Goal: Book appointment/travel/reservation

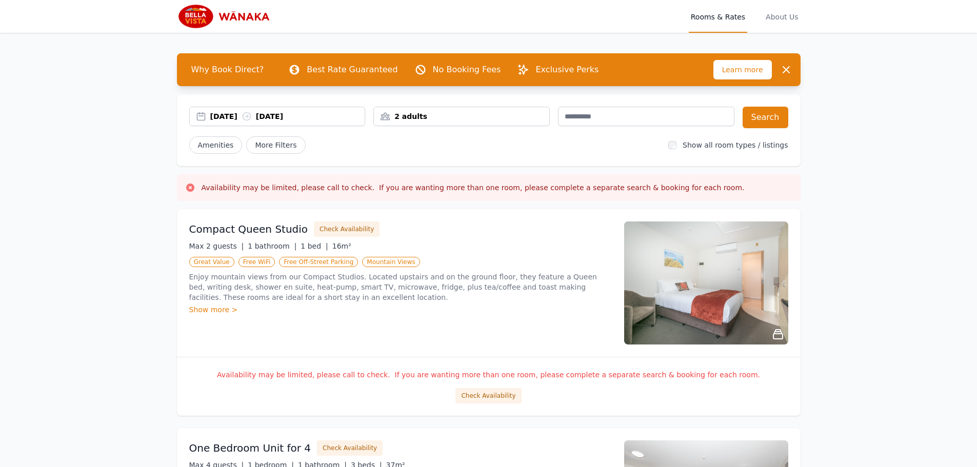
click at [397, 113] on div "2 adults" at bounding box center [461, 116] width 175 height 10
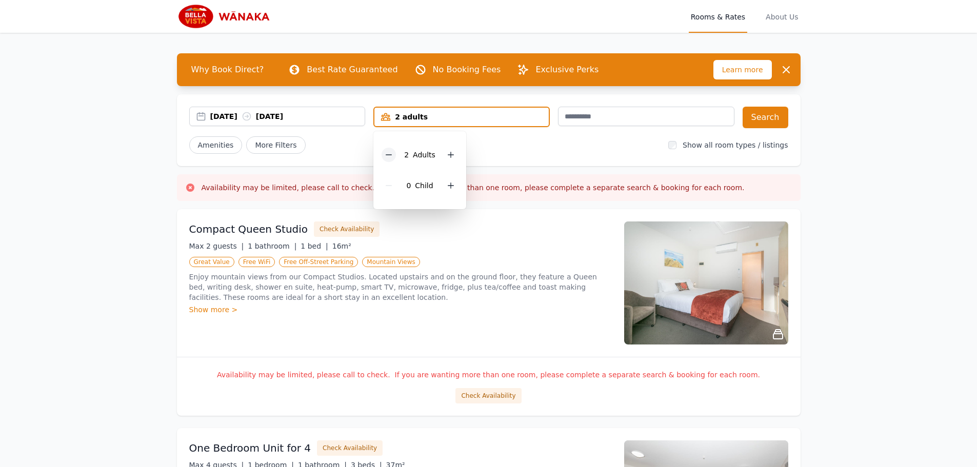
click at [388, 156] on icon at bounding box center [389, 155] width 8 height 8
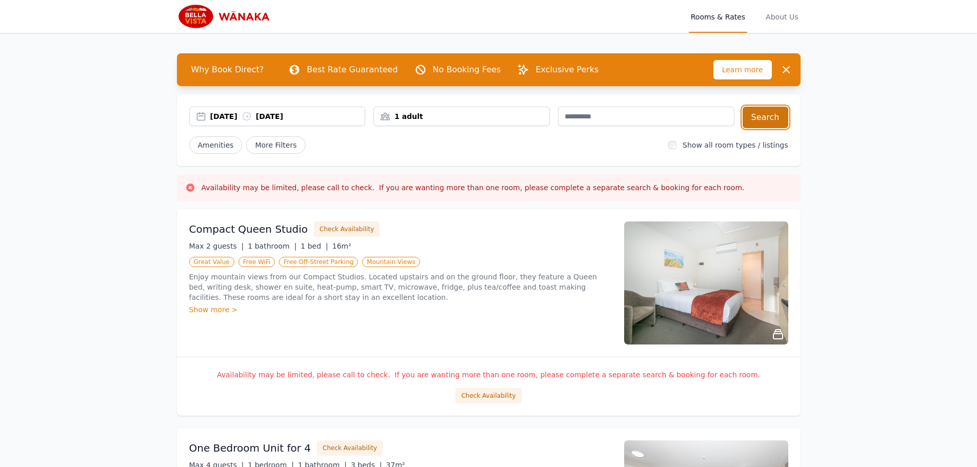
click at [772, 115] on button "Search" at bounding box center [765, 118] width 46 height 22
click at [504, 108] on div "1 adult" at bounding box center [461, 116] width 176 height 19
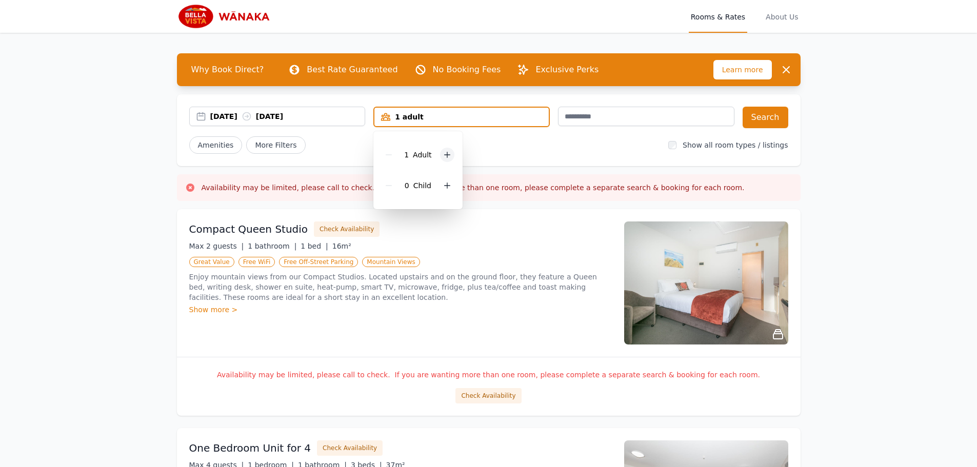
click at [448, 152] on icon at bounding box center [447, 155] width 8 height 8
click at [778, 117] on button "Search" at bounding box center [765, 118] width 46 height 22
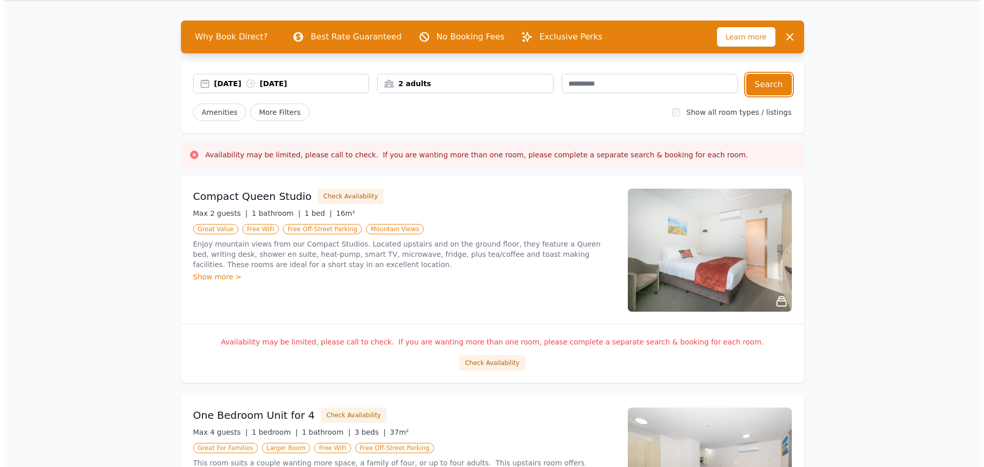
scroll to position [51, 0]
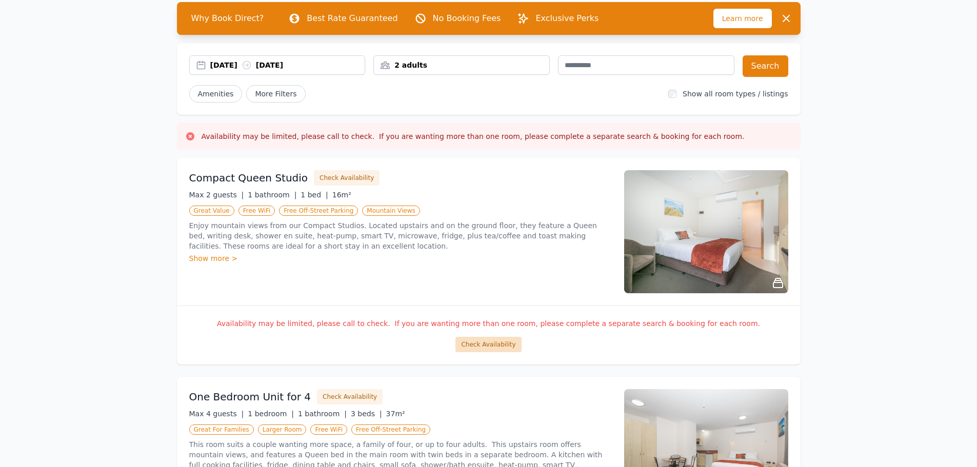
click at [507, 342] on button "Check Availability" at bounding box center [488, 344] width 66 height 15
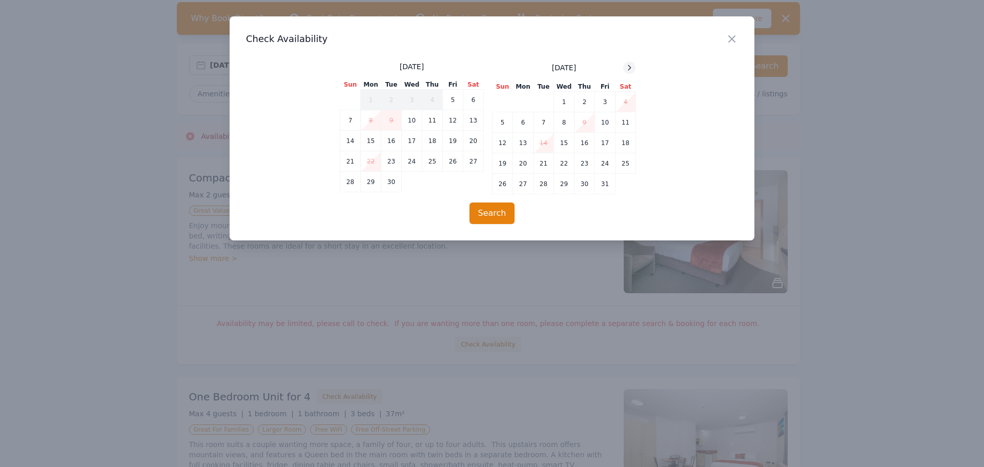
click at [631, 67] on icon at bounding box center [629, 68] width 8 height 8
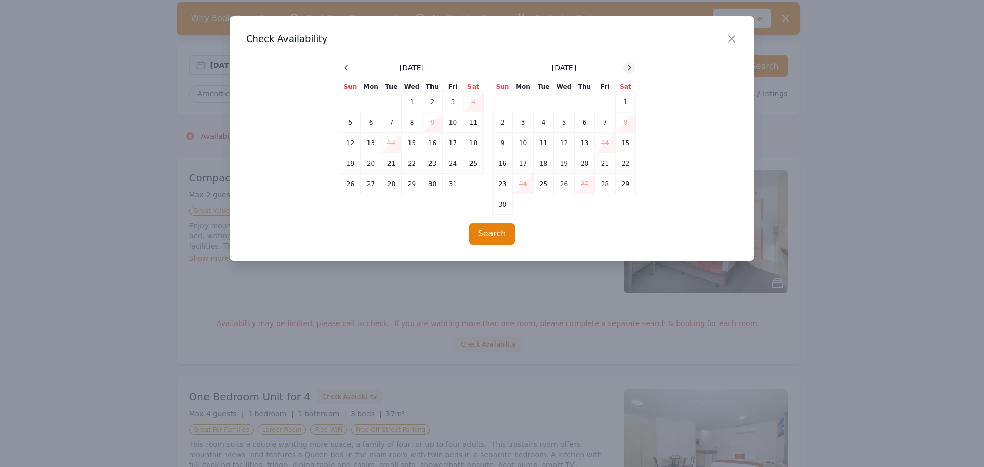
click at [631, 67] on icon at bounding box center [630, 67] width 3 height 5
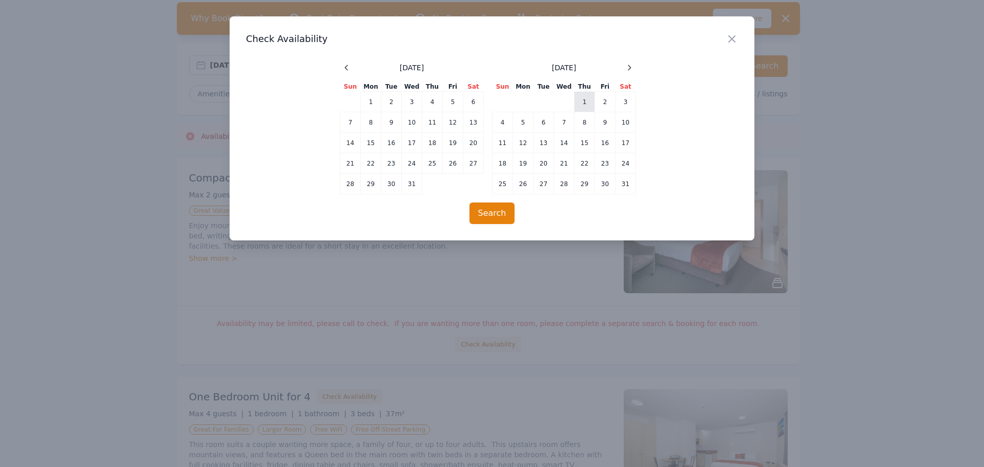
click at [581, 103] on td "1" at bounding box center [585, 102] width 21 height 21
click at [594, 104] on td "1" at bounding box center [585, 102] width 21 height 21
click at [599, 105] on td "2" at bounding box center [605, 102] width 21 height 21
click at [506, 208] on button "Search" at bounding box center [493, 214] width 46 height 22
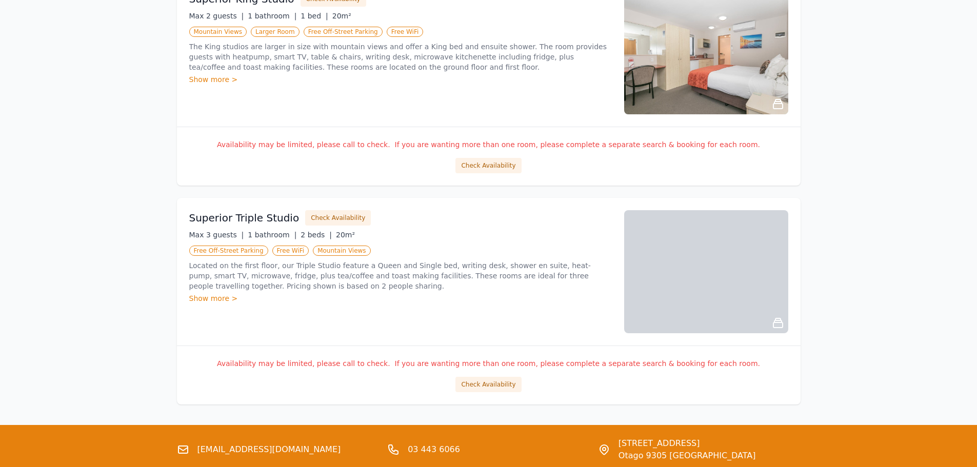
scroll to position [1185, 0]
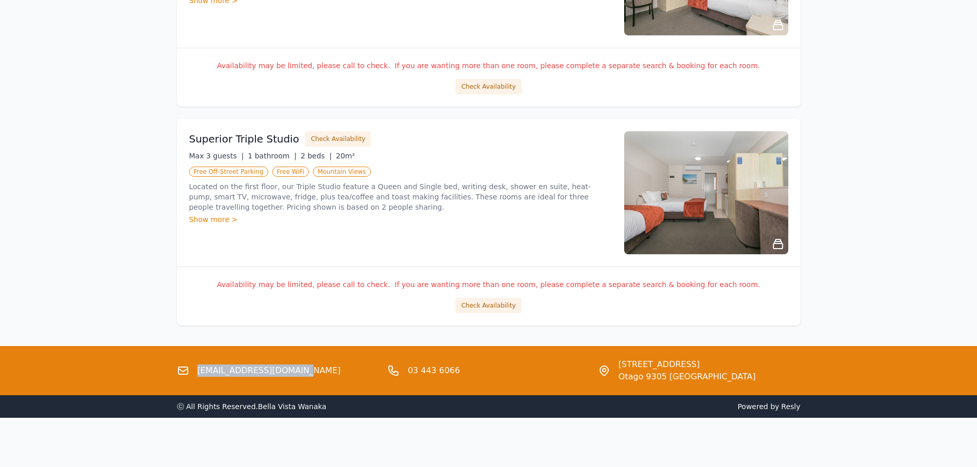
drag, startPoint x: 291, startPoint y: 369, endPoint x: 196, endPoint y: 371, distance: 94.9
click at [196, 371] on div "[EMAIL_ADDRESS][DOMAIN_NAME]" at bounding box center [278, 370] width 203 height 25
copy link "[EMAIL_ADDRESS][DOMAIN_NAME]"
